Goal: Information Seeking & Learning: Learn about a topic

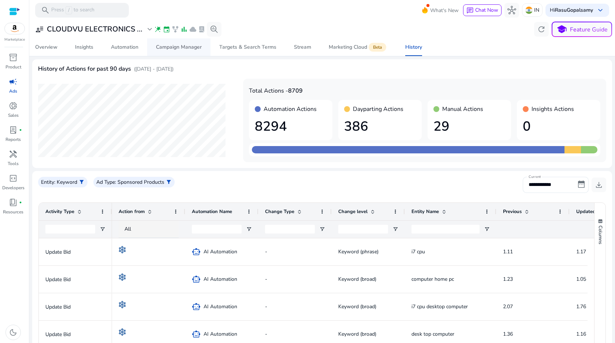
click at [186, 51] on span "Campaign Manager" at bounding box center [179, 47] width 46 height 18
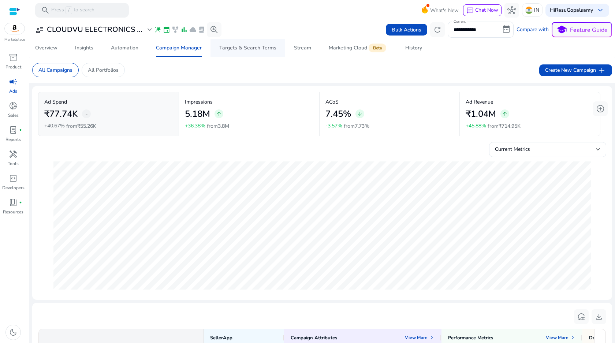
click at [242, 46] on div "Targets & Search Terms" at bounding box center [247, 47] width 57 height 5
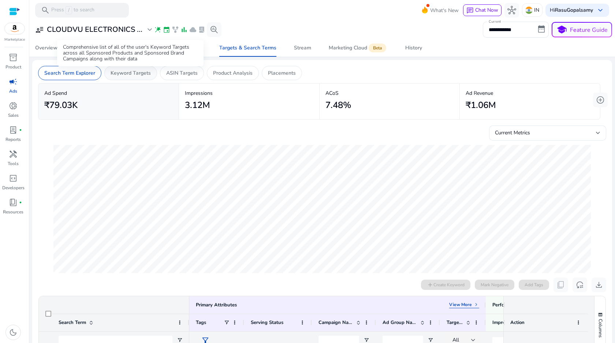
click at [135, 75] on p "Keyword Targets" at bounding box center [130, 73] width 40 height 8
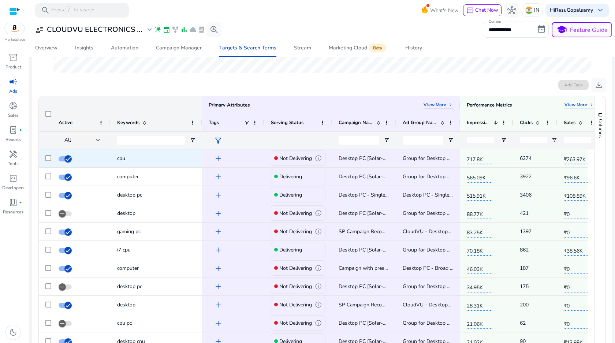
scroll to position [201, 0]
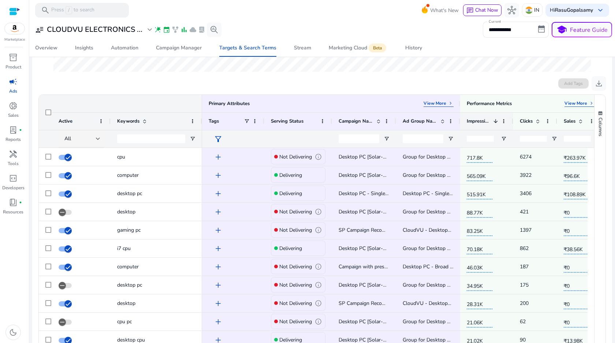
click at [495, 120] on span at bounding box center [495, 121] width 6 height 6
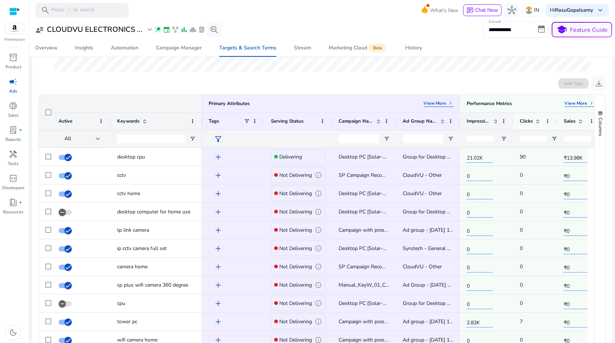
click at [495, 120] on span at bounding box center [495, 121] width 6 height 6
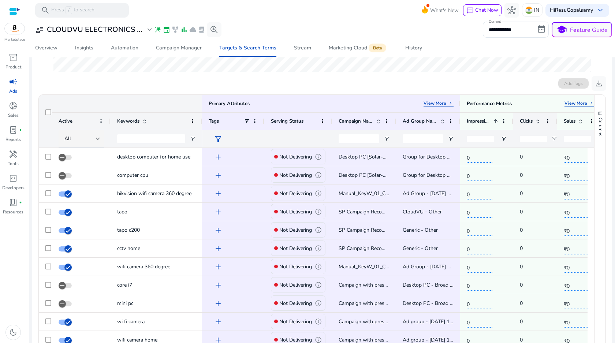
click at [526, 120] on span "Clicks" at bounding box center [525, 121] width 13 height 7
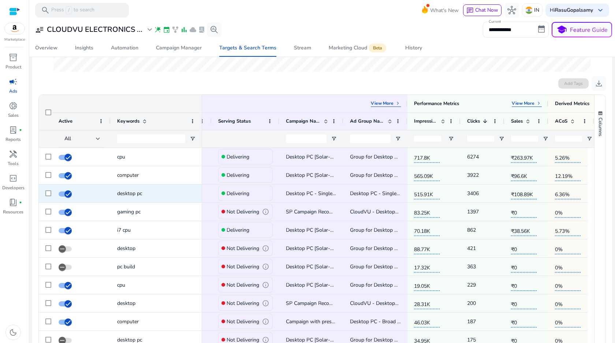
scroll to position [0, 0]
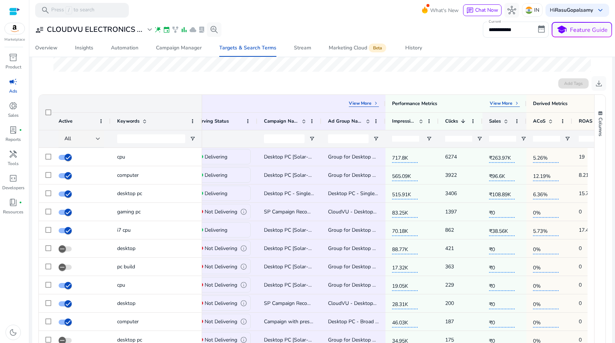
click at [507, 120] on span at bounding box center [506, 121] width 6 height 6
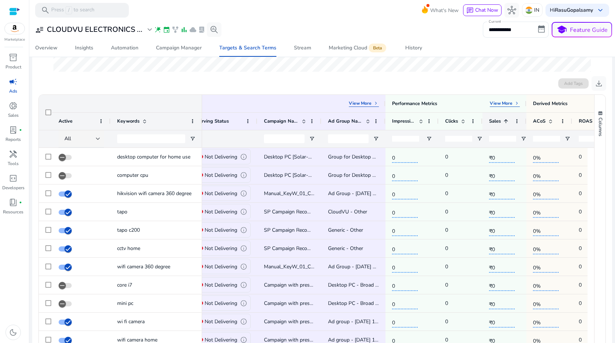
click at [507, 120] on span at bounding box center [506, 121] width 6 height 6
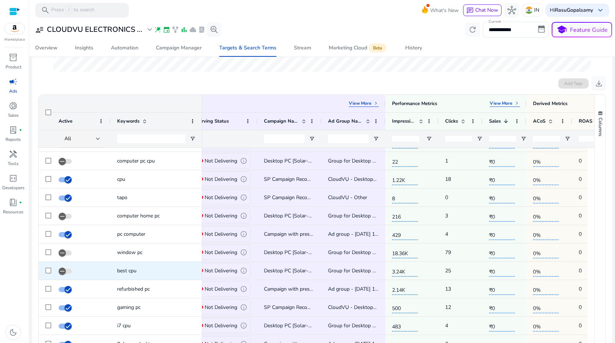
scroll to position [398, 0]
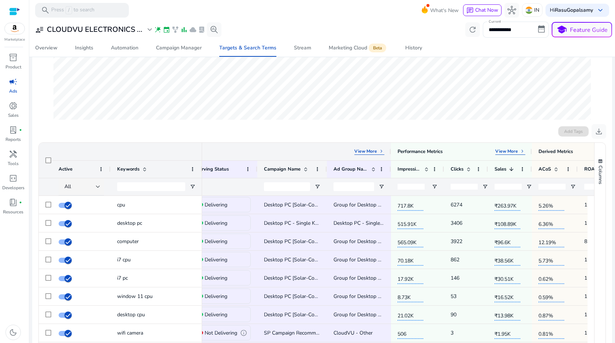
drag, startPoint x: 320, startPoint y: 170, endPoint x: 326, endPoint y: 150, distance: 20.1
click at [326, 150] on div "Primary Attributes View More keyboard_arrow_right Performance Metrics View More…" at bounding box center [399, 169] width 544 height 53
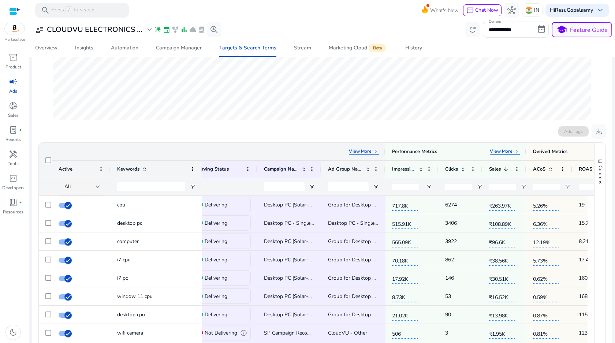
drag, startPoint x: 388, startPoint y: 152, endPoint x: 357, endPoint y: 171, distance: 36.6
click at [357, 171] on div "Primary Attributes View More keyboard_arrow_right Performance Metrics View More…" at bounding box center [396, 169] width 539 height 53
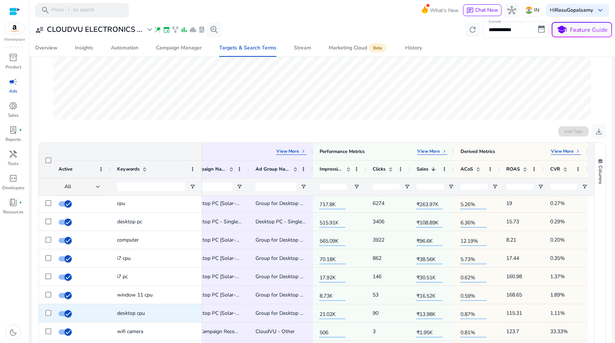
scroll to position [0, 0]
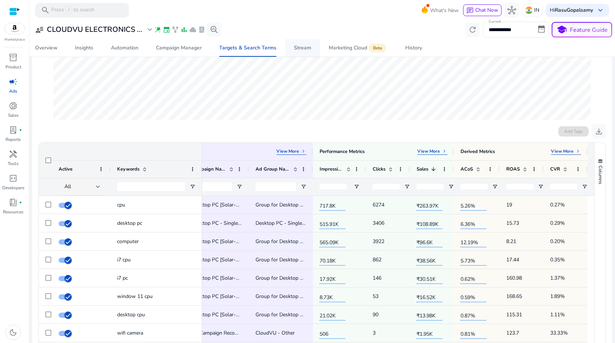
click at [300, 50] on div "Stream" at bounding box center [302, 47] width 17 height 5
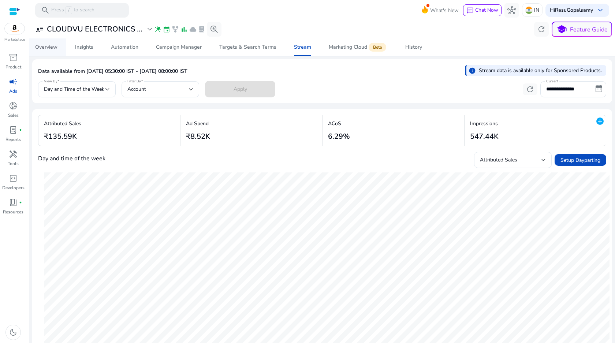
click at [41, 48] on div "Overview" at bounding box center [46, 47] width 22 height 5
